Goal: Navigation & Orientation: Find specific page/section

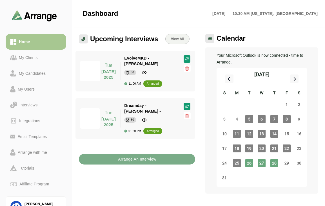
select select "*"
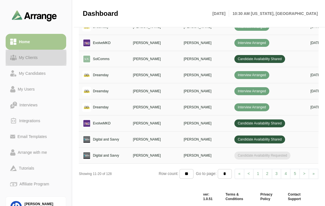
click at [28, 59] on div "My Clients" at bounding box center [28, 57] width 23 height 7
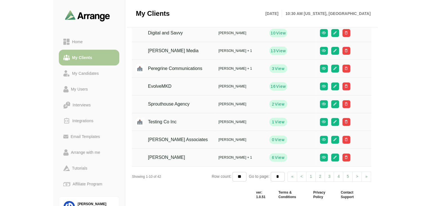
scroll to position [74, 0]
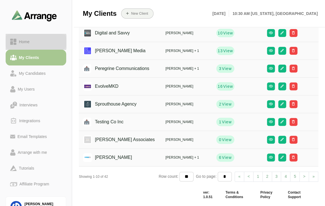
click at [31, 40] on div "Home" at bounding box center [24, 41] width 15 height 7
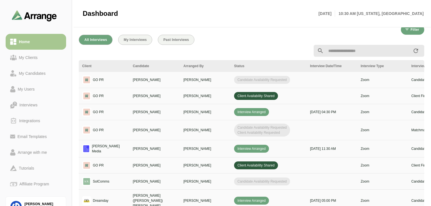
scroll to position [267, 0]
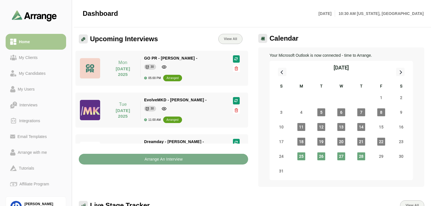
scroll to position [199, 0]
